Goal: Book appointment/travel/reservation

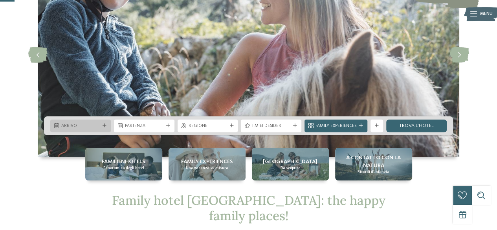
click at [107, 124] on div at bounding box center [104, 126] width 6 height 4
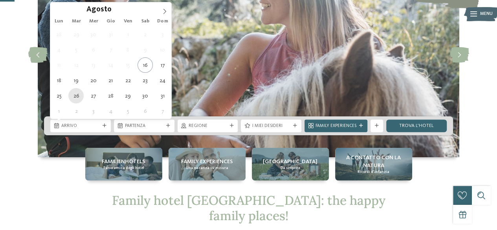
type div "[DATE]"
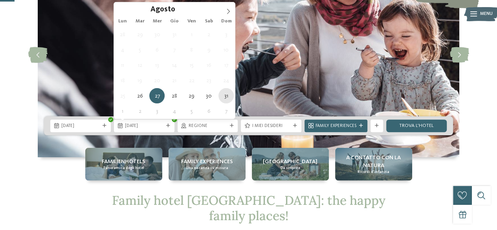
type div "31.08.2025"
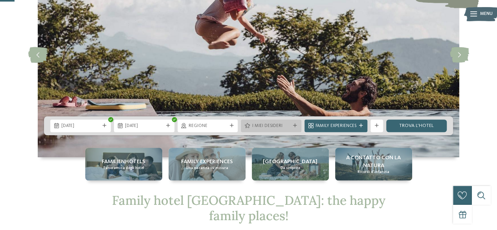
click at [286, 125] on span "I miei desideri" at bounding box center [271, 126] width 39 height 6
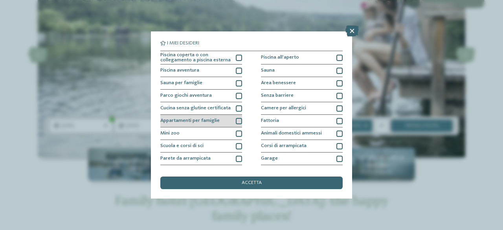
click at [238, 120] on div at bounding box center [239, 121] width 6 height 6
click at [354, 29] on icon at bounding box center [351, 31] width 13 height 11
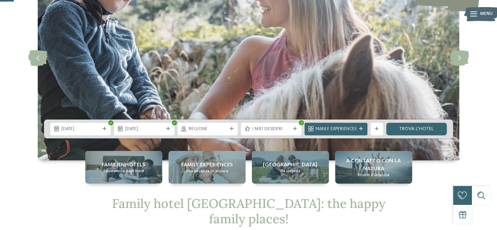
scroll to position [79, 0]
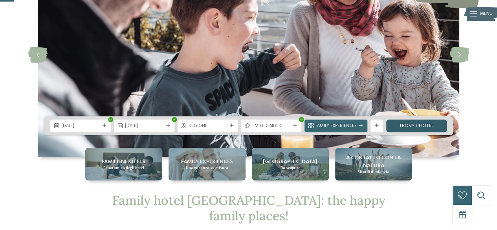
click at [413, 127] on link "trova l’hotel" at bounding box center [416, 125] width 61 height 13
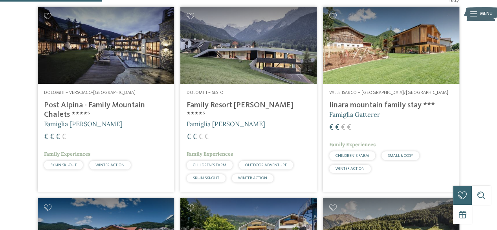
scroll to position [233, 0]
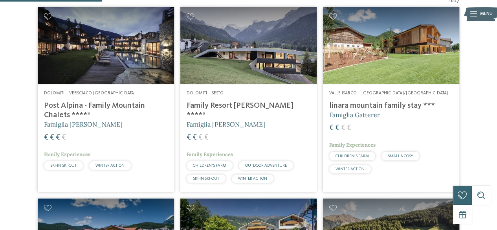
click at [230, 106] on h4 "Family Resort Rainer ****ˢ" at bounding box center [249, 110] width 124 height 19
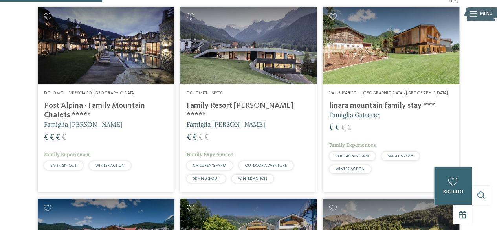
click at [75, 101] on h4 "Post Alpina - Family Mountain Chalets ****ˢ" at bounding box center [106, 110] width 124 height 19
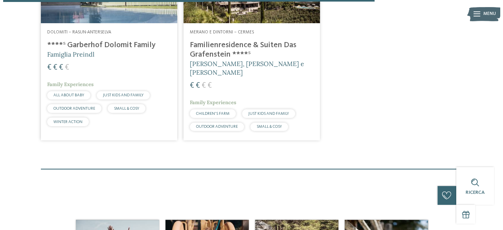
scroll to position [783, 0]
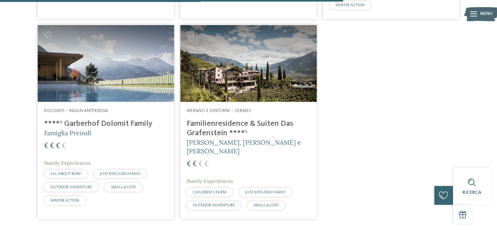
drag, startPoint x: 207, startPoint y: 120, endPoint x: 218, endPoint y: 118, distance: 11.1
click at [207, 120] on h4 "Familienresidence & Suiten Das Grafenstein ****ˢ" at bounding box center [249, 128] width 124 height 19
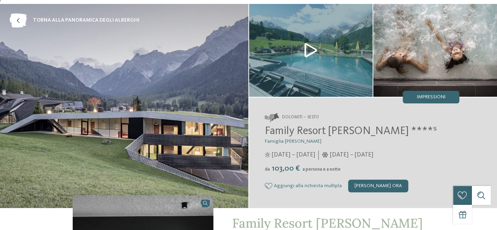
scroll to position [39, 0]
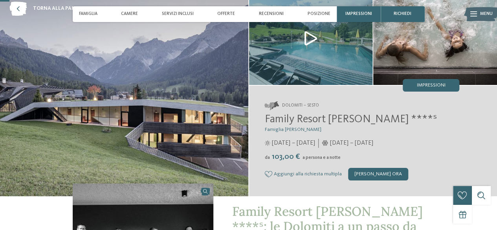
click at [341, 156] on div "da 103,00 € a persona e a notte" at bounding box center [362, 156] width 195 height 9
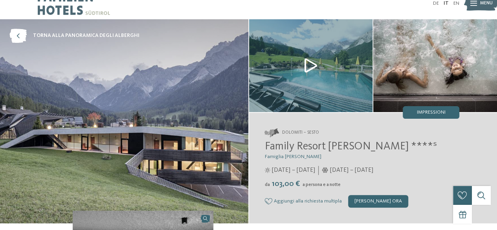
scroll to position [0, 0]
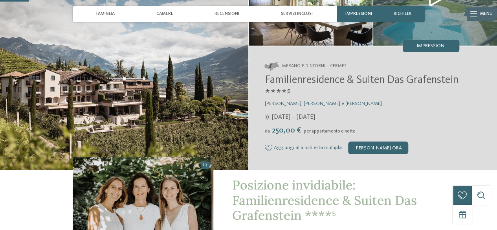
scroll to position [39, 0]
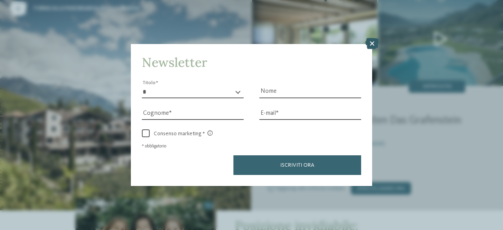
click at [372, 43] on icon at bounding box center [371, 43] width 13 height 11
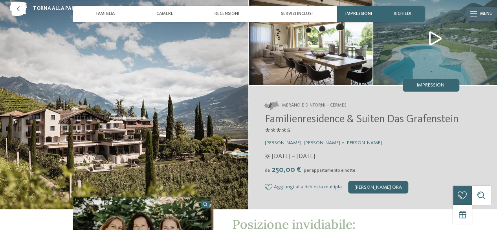
click at [432, 43] on img at bounding box center [435, 38] width 124 height 93
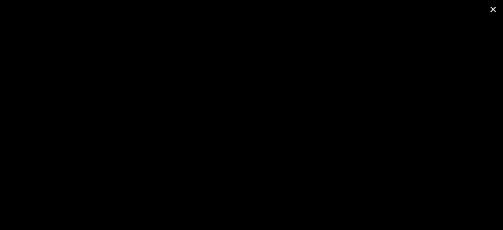
click at [491, 9] on span at bounding box center [493, 9] width 20 height 18
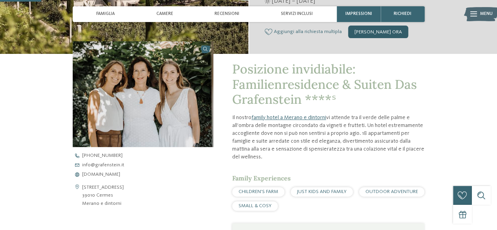
scroll to position [196, 0]
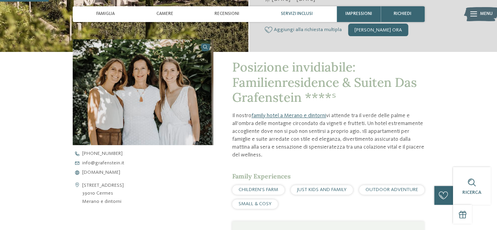
click at [287, 15] on span "Servizi inclusi" at bounding box center [297, 13] width 32 height 5
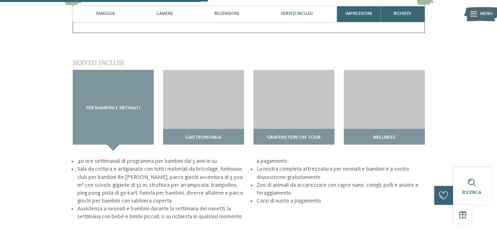
scroll to position [856, 0]
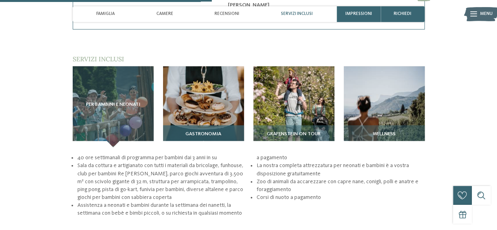
click at [214, 91] on img at bounding box center [203, 106] width 81 height 81
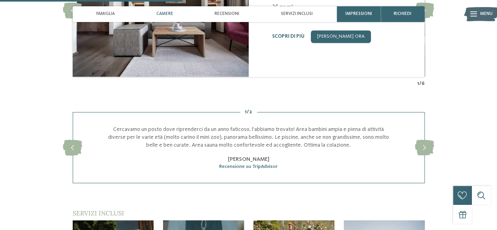
scroll to position [699, 0]
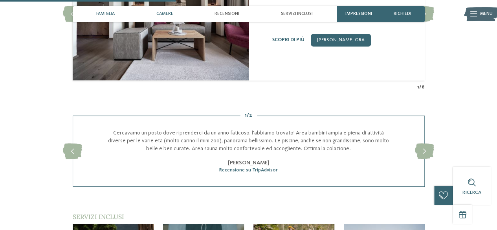
click at [106, 13] on span "Famiglia" at bounding box center [105, 13] width 18 height 5
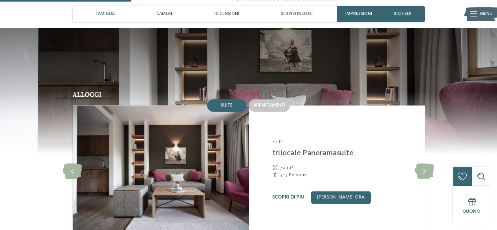
scroll to position [559, 0]
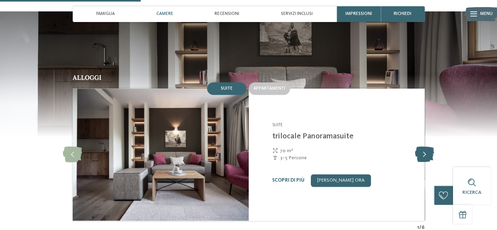
click at [429, 147] on icon at bounding box center [424, 155] width 19 height 16
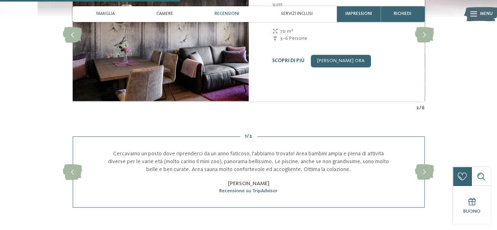
scroll to position [598, 0]
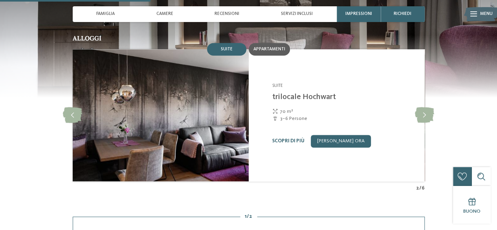
click at [277, 47] on span "Appartamenti" at bounding box center [269, 49] width 32 height 5
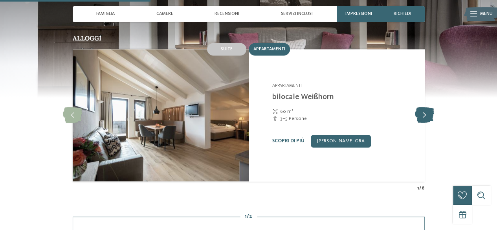
click at [431, 107] on icon at bounding box center [424, 115] width 19 height 16
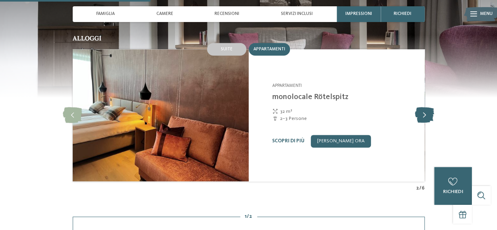
click at [431, 107] on icon at bounding box center [424, 115] width 19 height 16
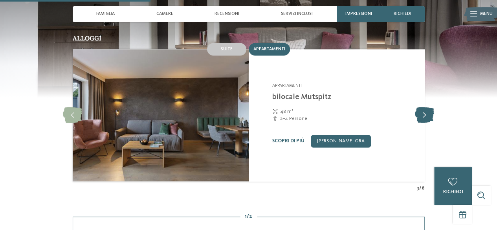
click at [431, 107] on icon at bounding box center [424, 115] width 19 height 16
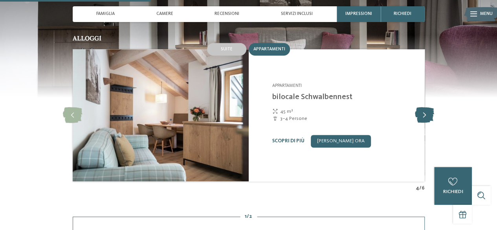
click at [431, 107] on icon at bounding box center [424, 115] width 19 height 16
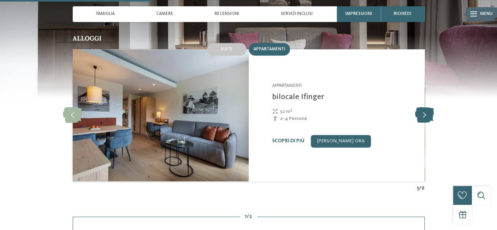
click at [431, 107] on icon at bounding box center [424, 115] width 19 height 16
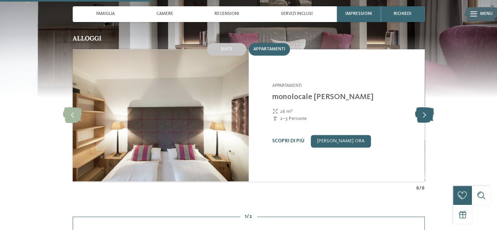
click at [431, 107] on icon at bounding box center [424, 115] width 19 height 16
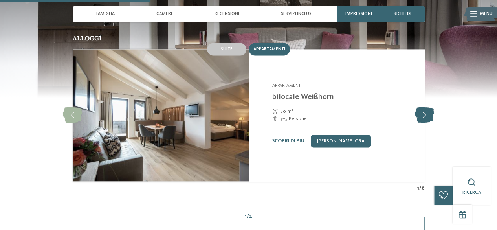
click at [431, 107] on icon at bounding box center [424, 115] width 19 height 16
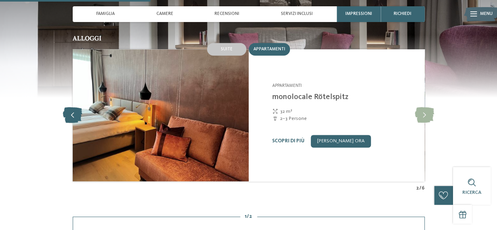
click at [67, 107] on icon at bounding box center [72, 115] width 19 height 16
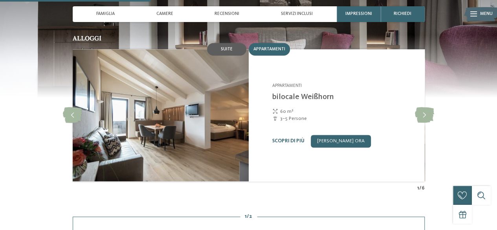
click at [228, 47] on span "Suite" at bounding box center [227, 49] width 12 height 5
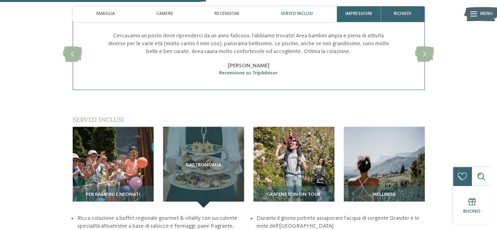
scroll to position [834, 0]
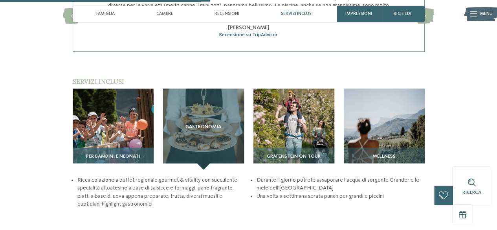
click at [113, 119] on img at bounding box center [113, 129] width 81 height 81
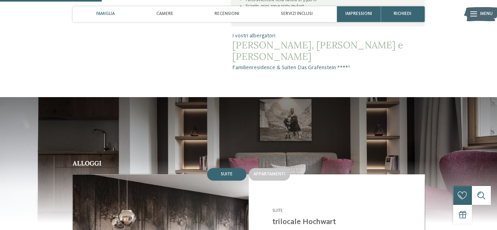
scroll to position [402, 0]
